Goal: Communication & Community: Answer question/provide support

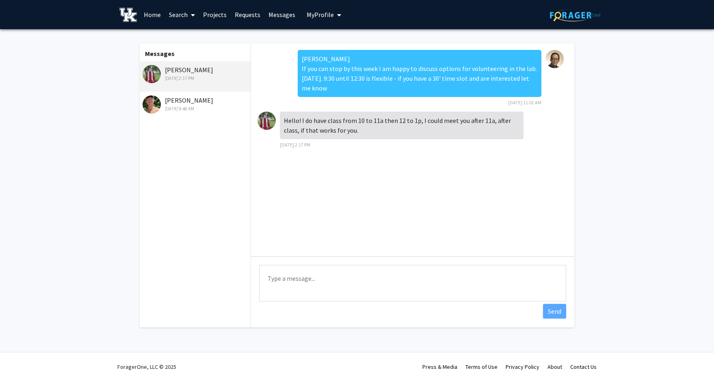
click at [280, 280] on textarea "Type a message" at bounding box center [412, 283] width 307 height 37
type textarea "How about Thursday, a 30' slot between 9-11am?"
click at [562, 314] on button "Send" at bounding box center [554, 311] width 23 height 15
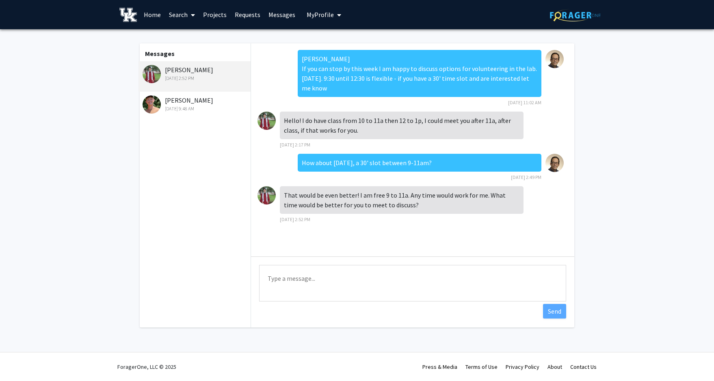
click at [320, 280] on textarea "Type a message" at bounding box center [412, 283] width 307 height 37
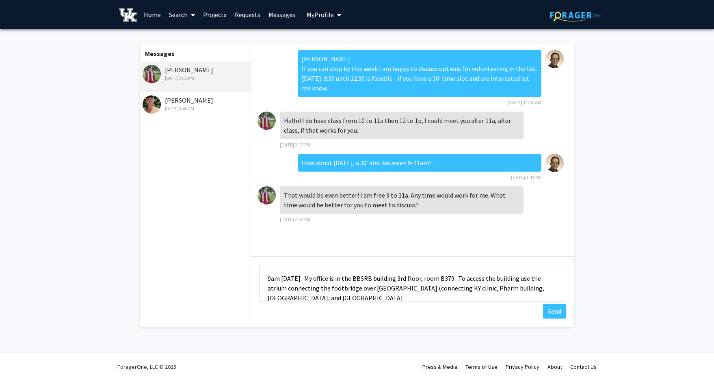
click at [271, 279] on textarea "9am Thursday. My office is in the BBSRB building 3rd floor, room B379. To acces…" at bounding box center [412, 283] width 307 height 37
type textarea "10:30am Thursday. My office is in the BBSRB building 3rd floor, room B379. To a…"
click at [555, 310] on button "Send" at bounding box center [554, 311] width 23 height 15
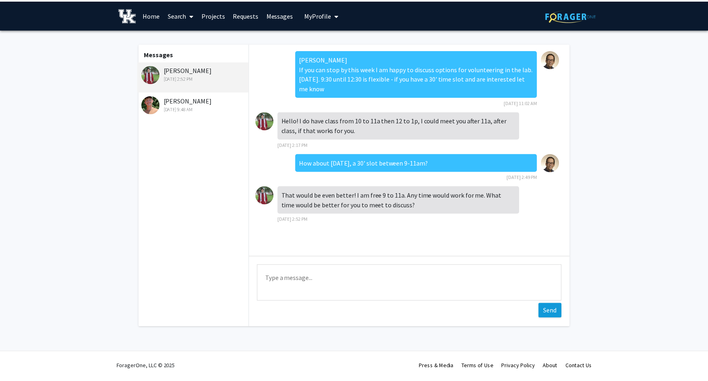
scroll to position [30, 0]
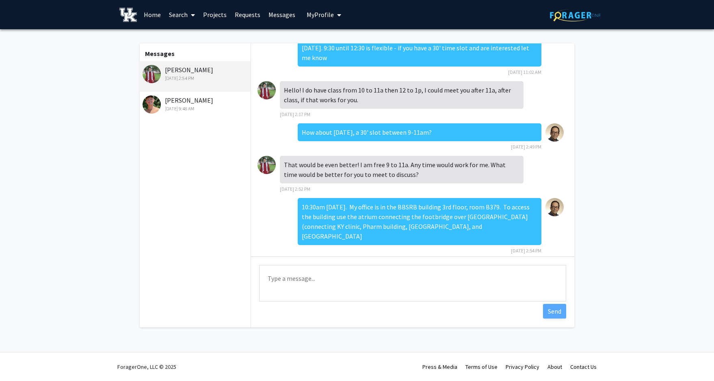
click at [152, 13] on link "Home" at bounding box center [152, 14] width 25 height 28
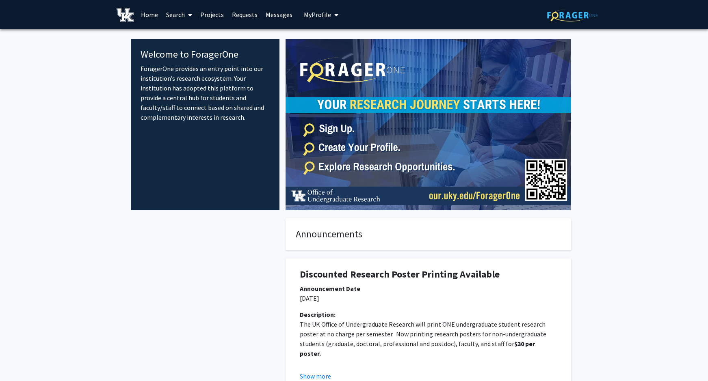
click at [176, 15] on link "Search" at bounding box center [179, 14] width 34 height 28
click at [209, 13] on link "Projects" at bounding box center [212, 14] width 32 height 28
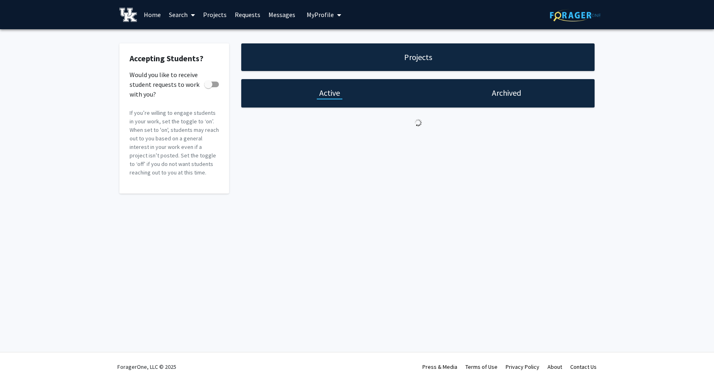
checkbox input "true"
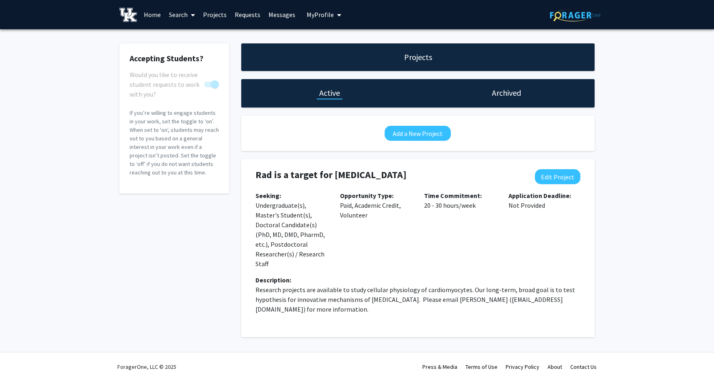
click at [244, 11] on link "Requests" at bounding box center [248, 14] width 34 height 28
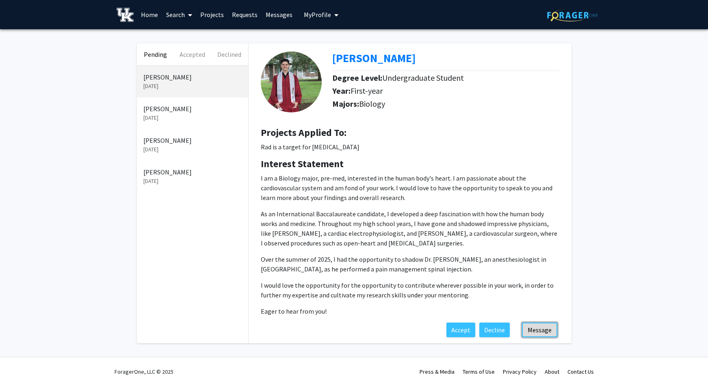
click at [541, 327] on button "Message" at bounding box center [539, 330] width 35 height 15
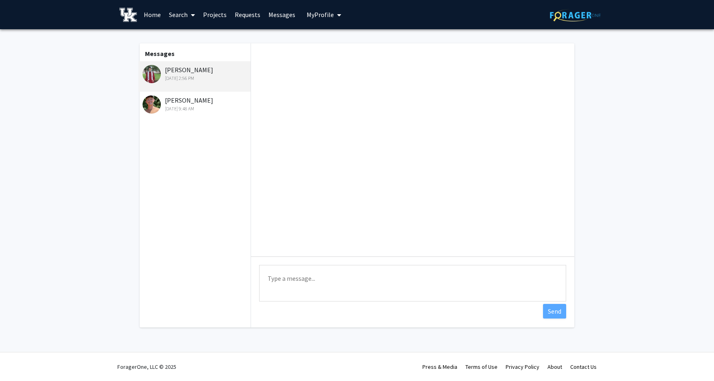
scroll to position [63, 0]
